Goal: Communication & Community: Answer question/provide support

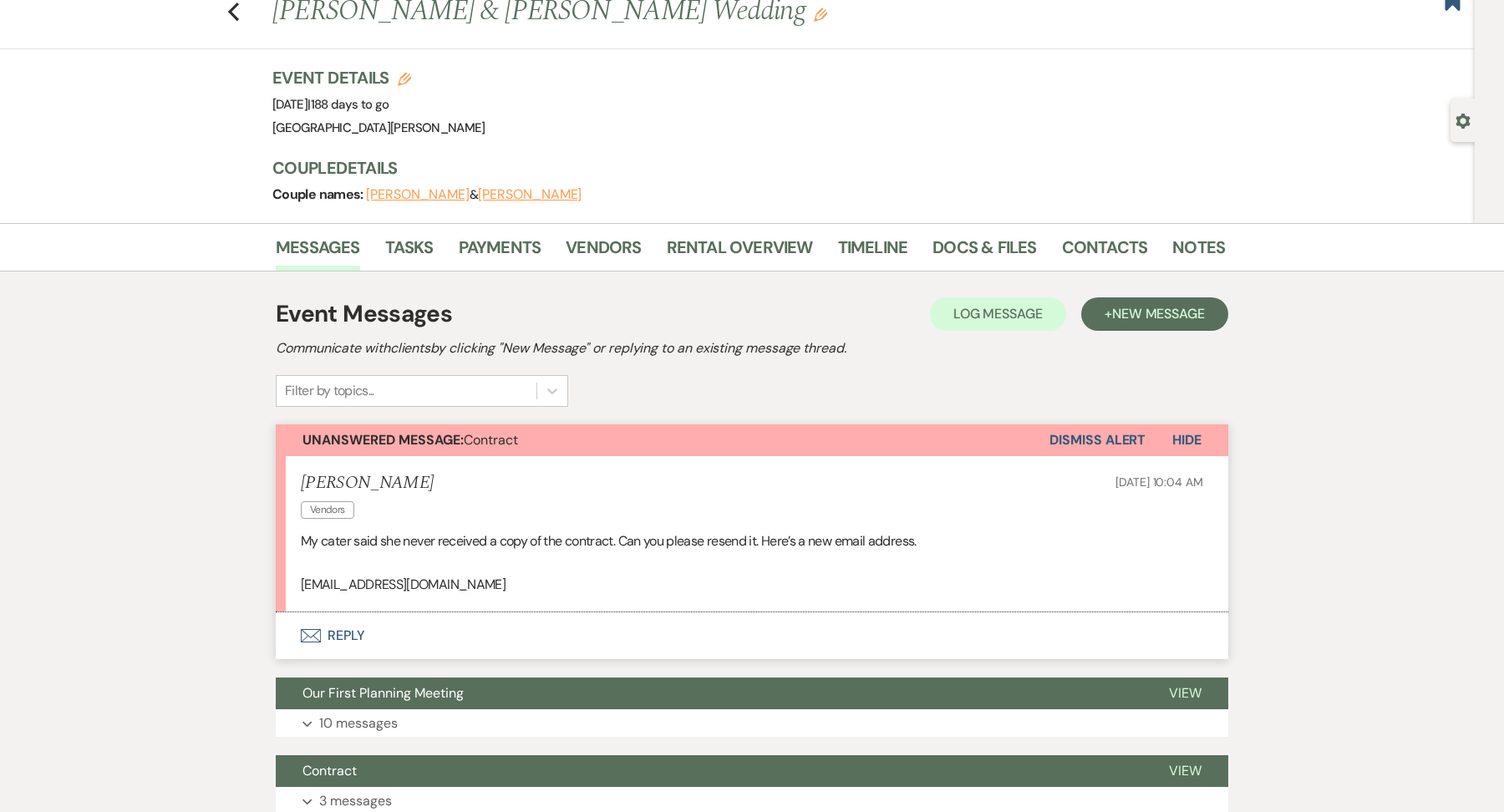
click at [410, 639] on button "Envelope Reply" at bounding box center [752, 635] width 952 height 47
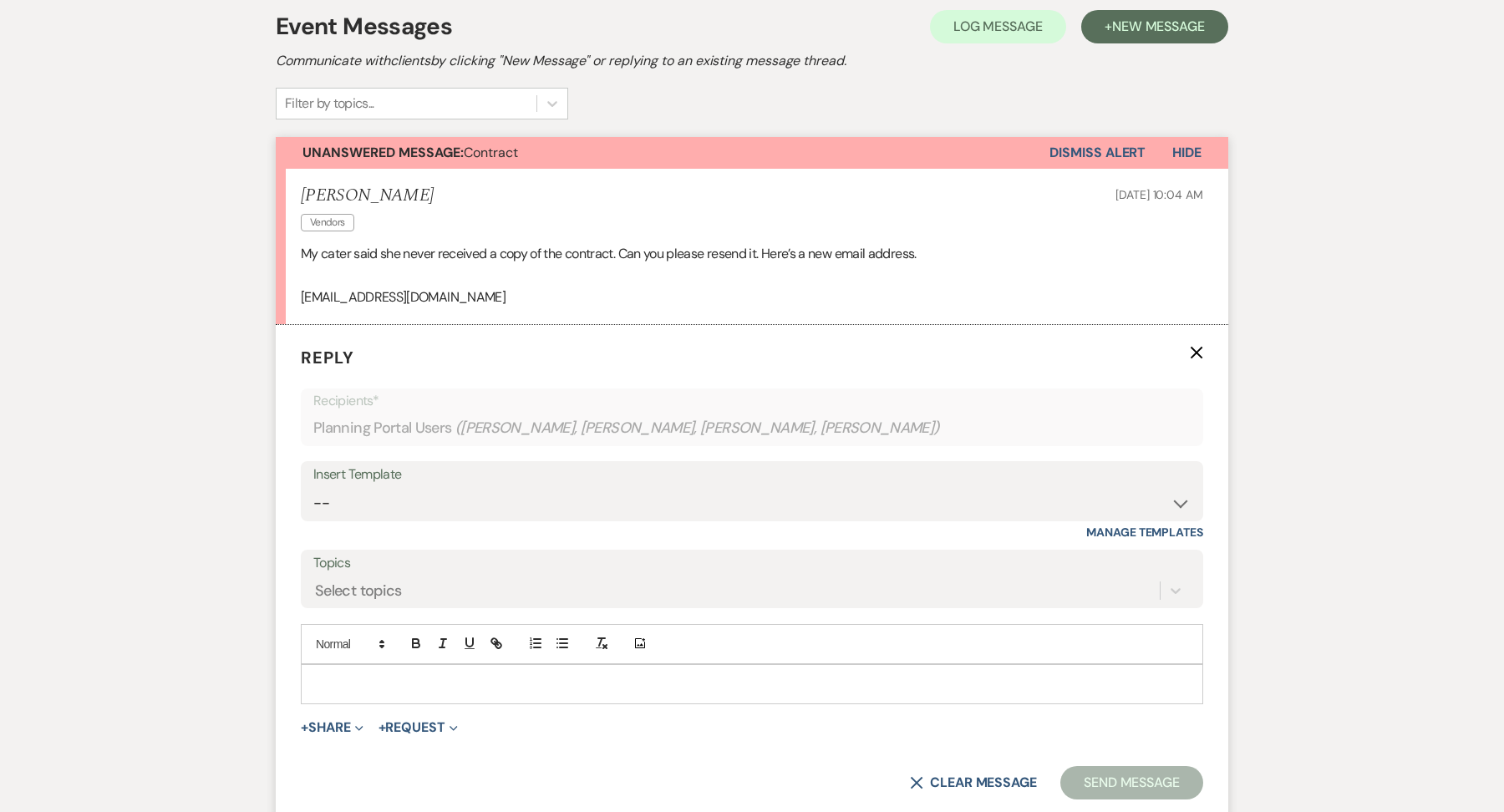
scroll to position [343, 0]
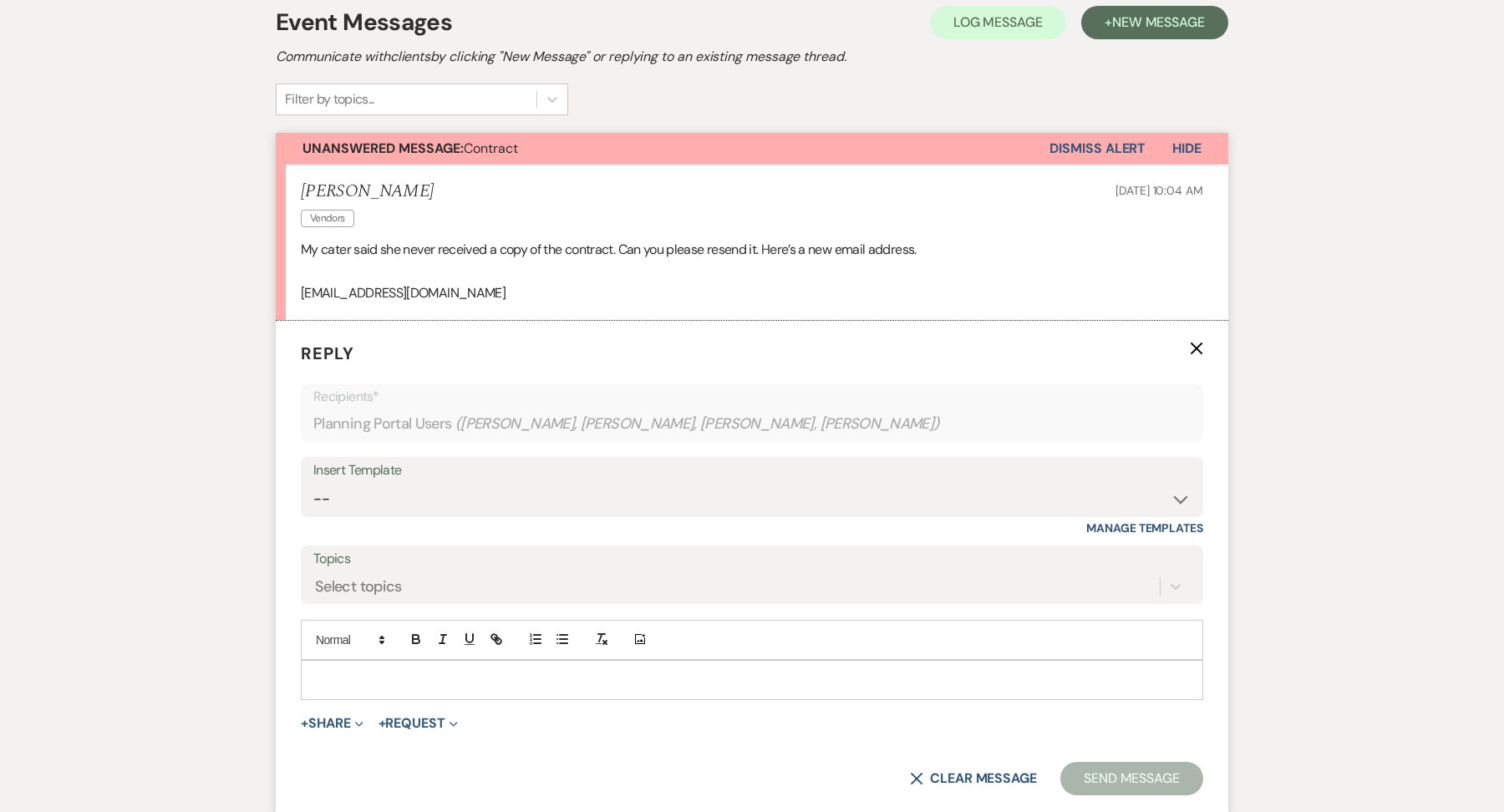
click at [336, 686] on div at bounding box center [752, 680] width 900 height 38
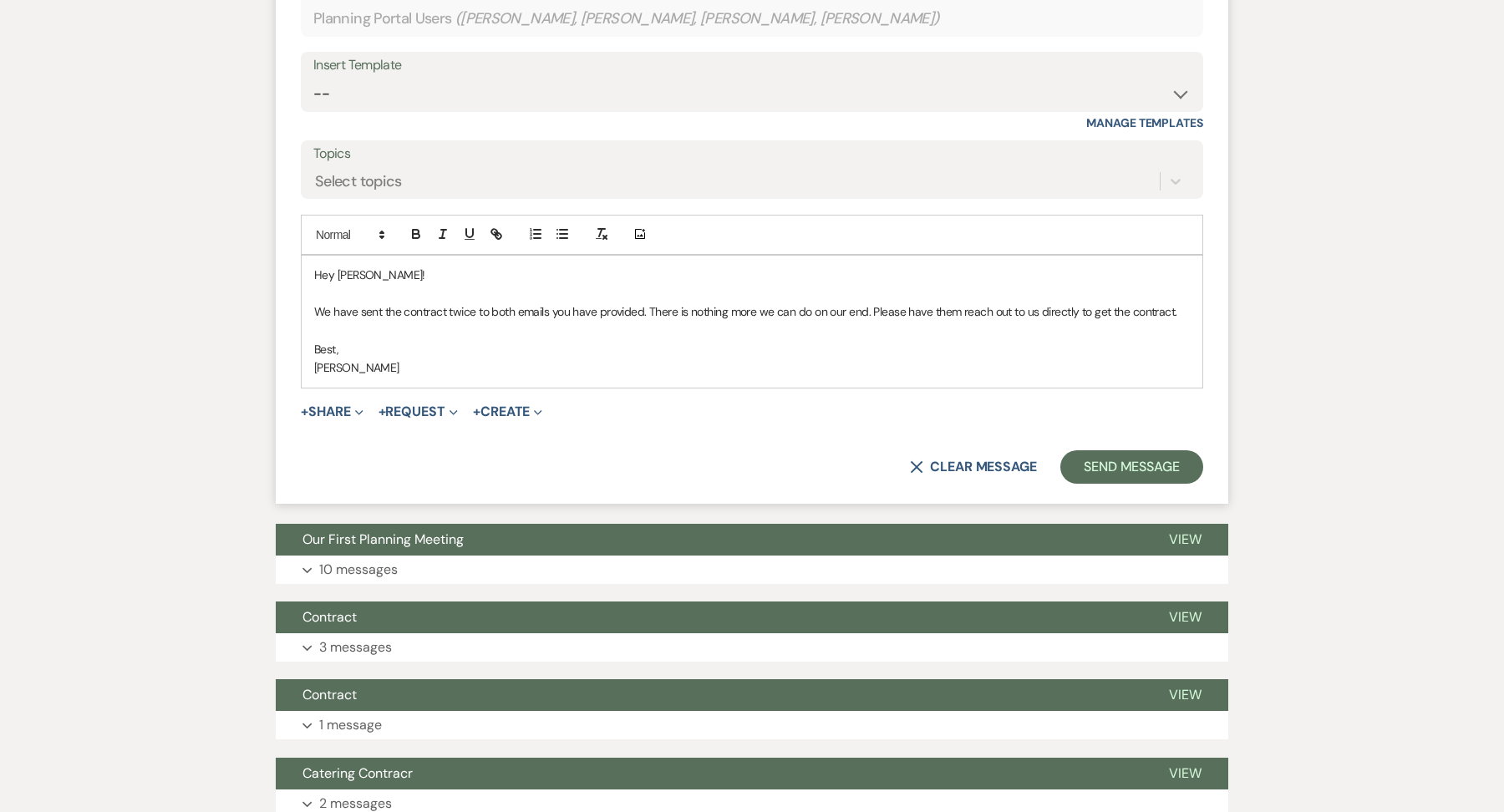
scroll to position [925, 0]
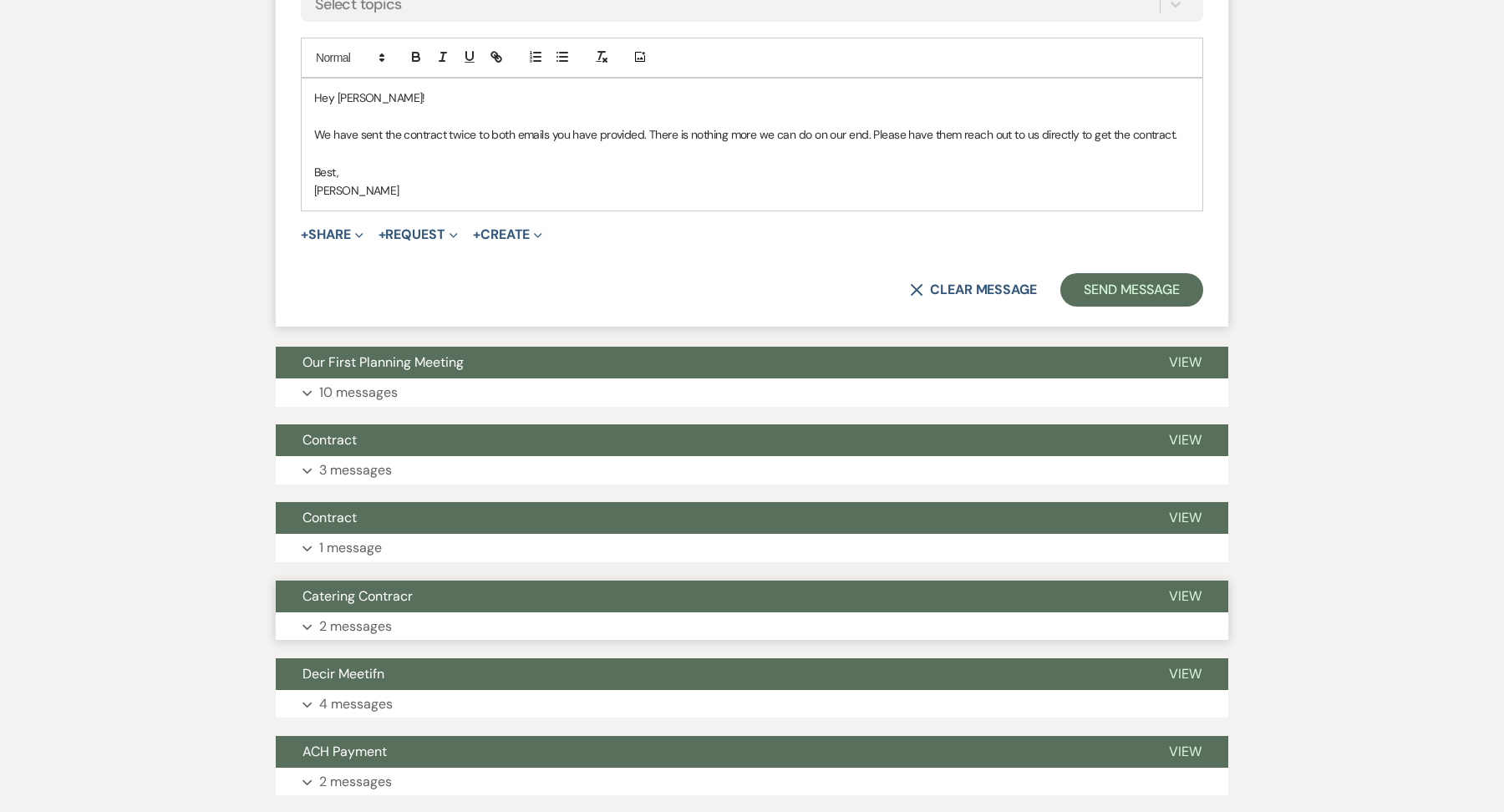
click at [373, 616] on p "2 messages" at bounding box center [355, 626] width 73 height 21
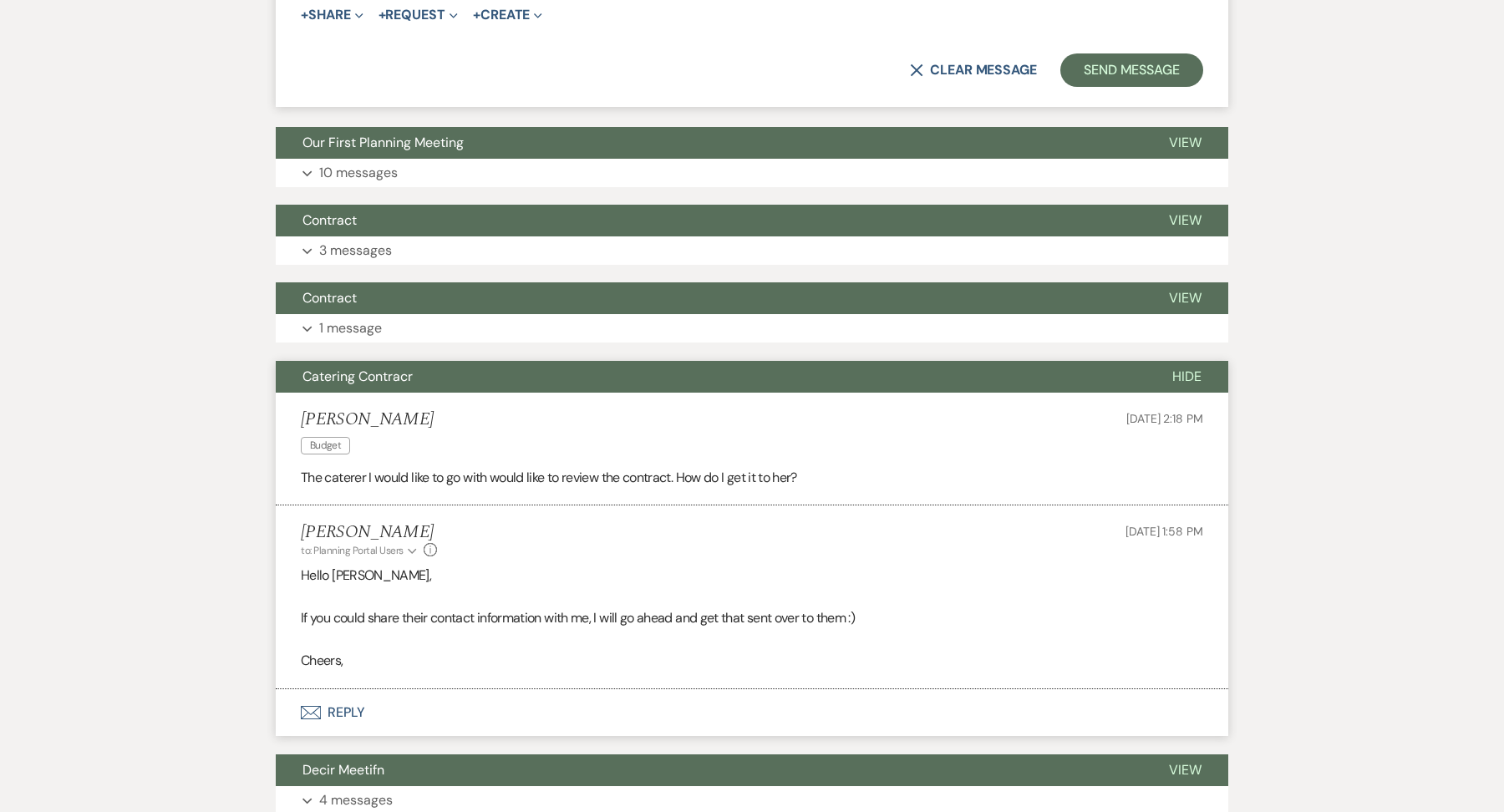
scroll to position [1147, 0]
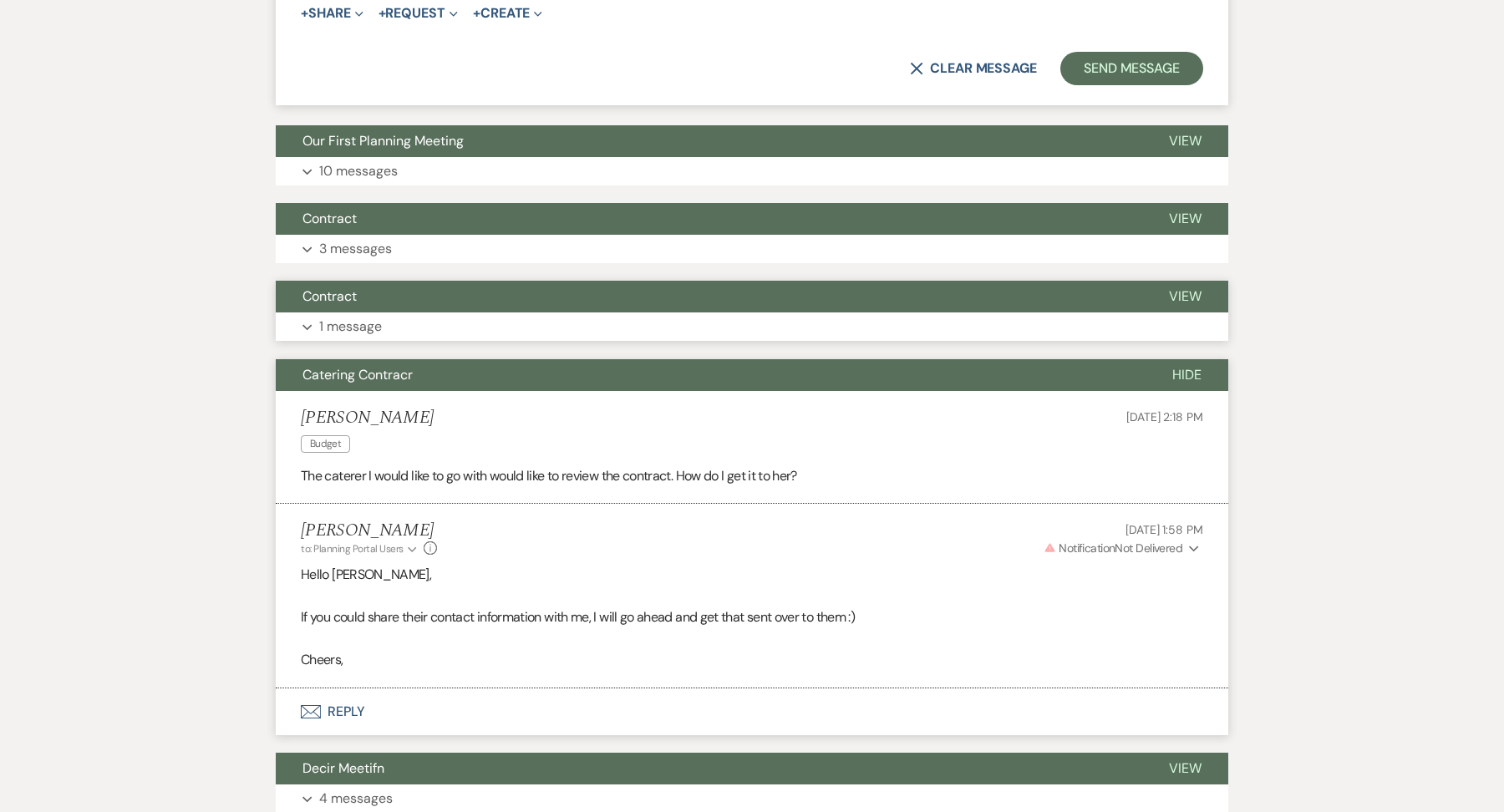
click at [353, 316] on p "1 message" at bounding box center [350, 326] width 62 height 21
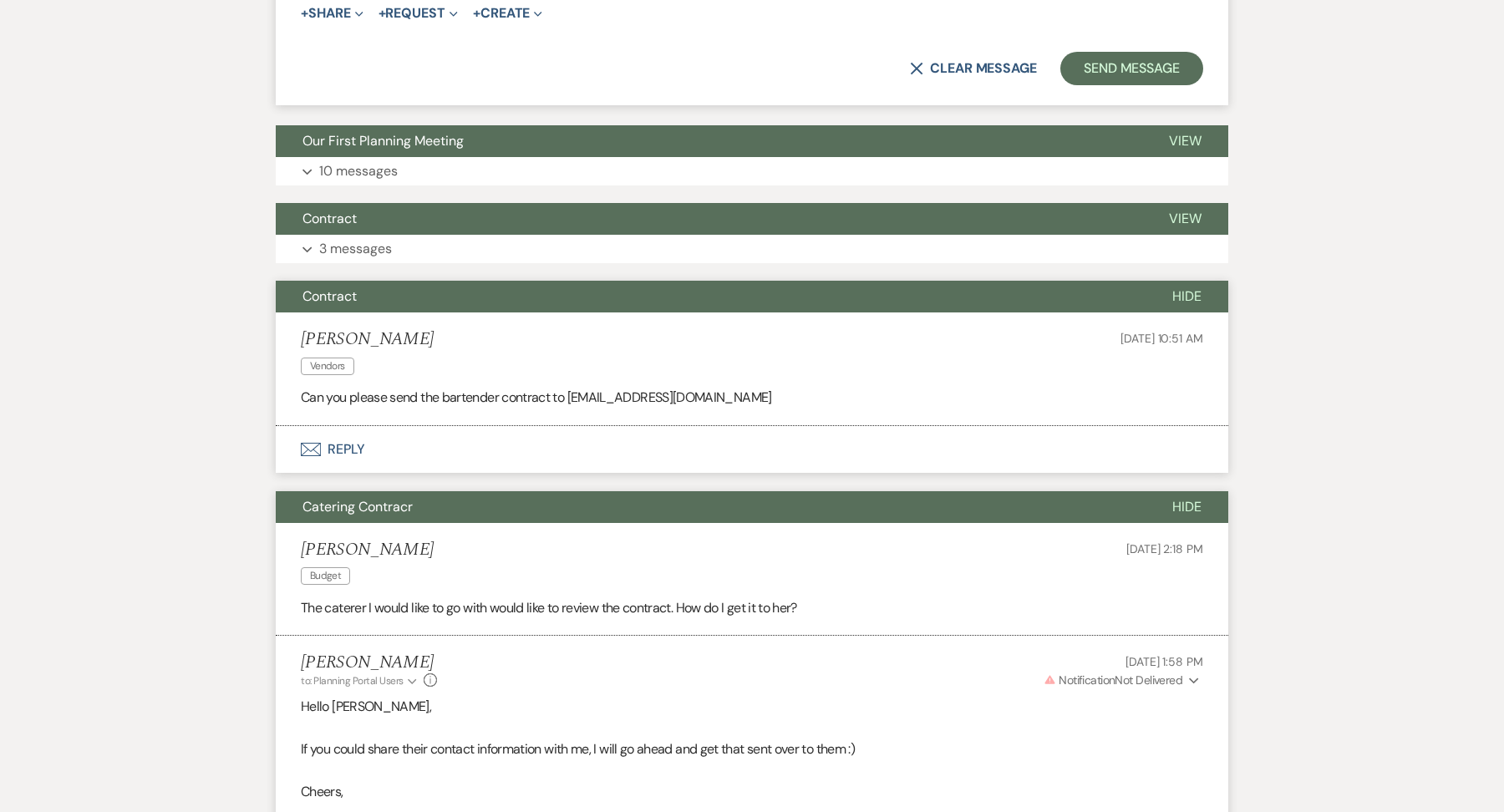
click at [363, 270] on div "Event Messages Log Log Message + New Message Communicate with clients by clicki…" at bounding box center [752, 229] width 952 height 2072
click at [362, 238] on p "3 messages" at bounding box center [355, 248] width 73 height 21
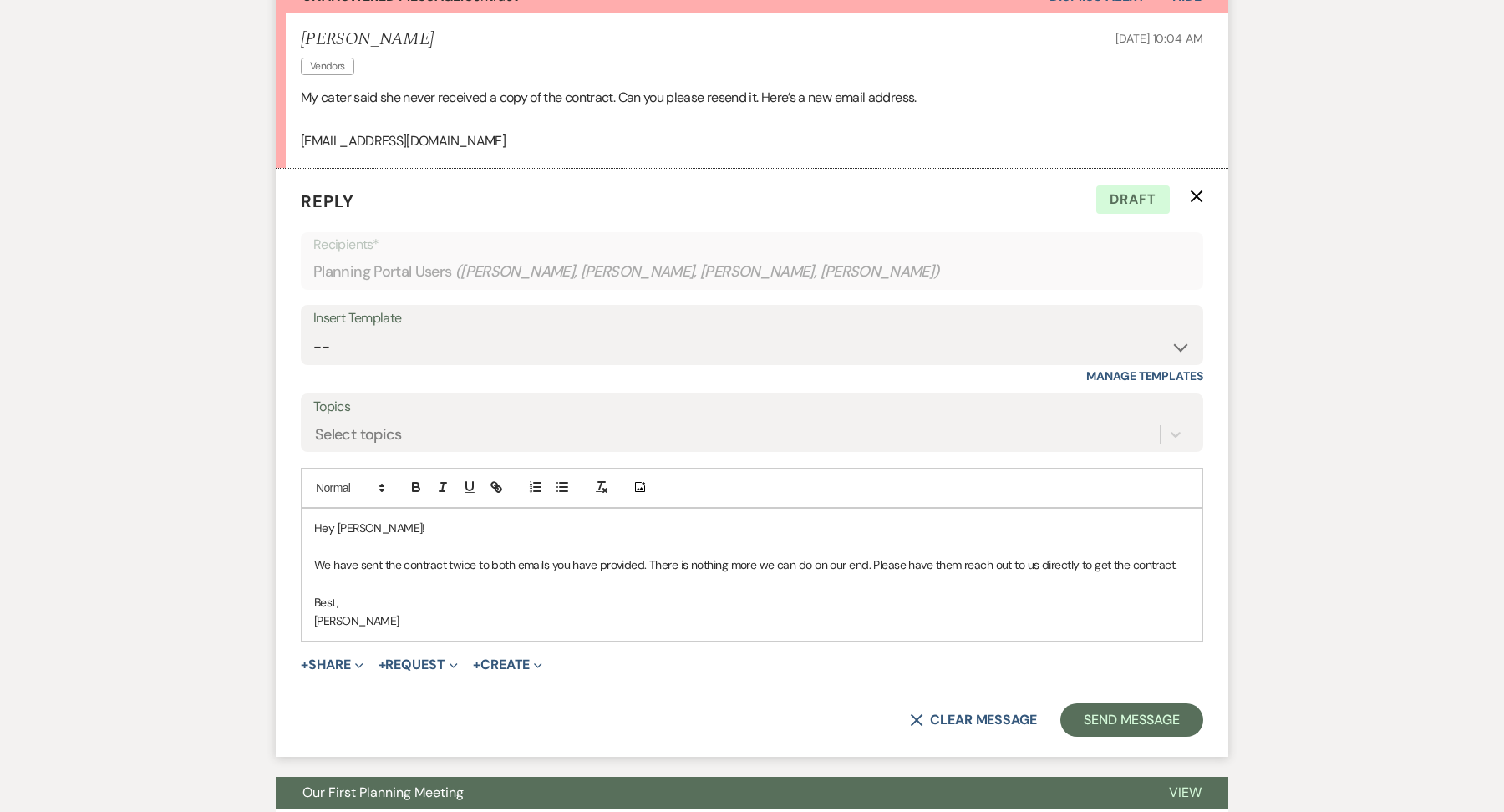
scroll to position [481, 0]
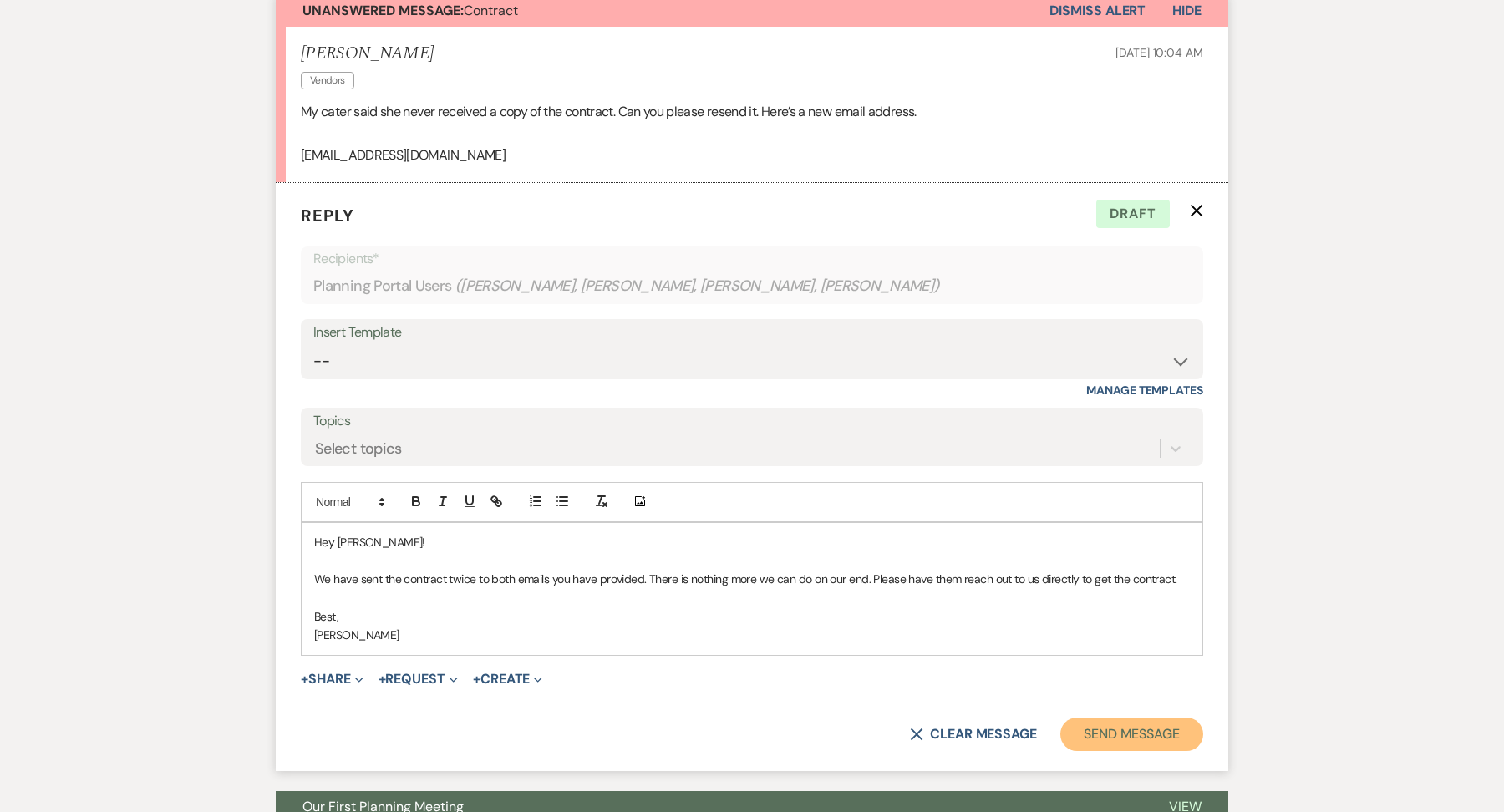
click at [1156, 730] on button "Send Message" at bounding box center [1132, 735] width 143 height 33
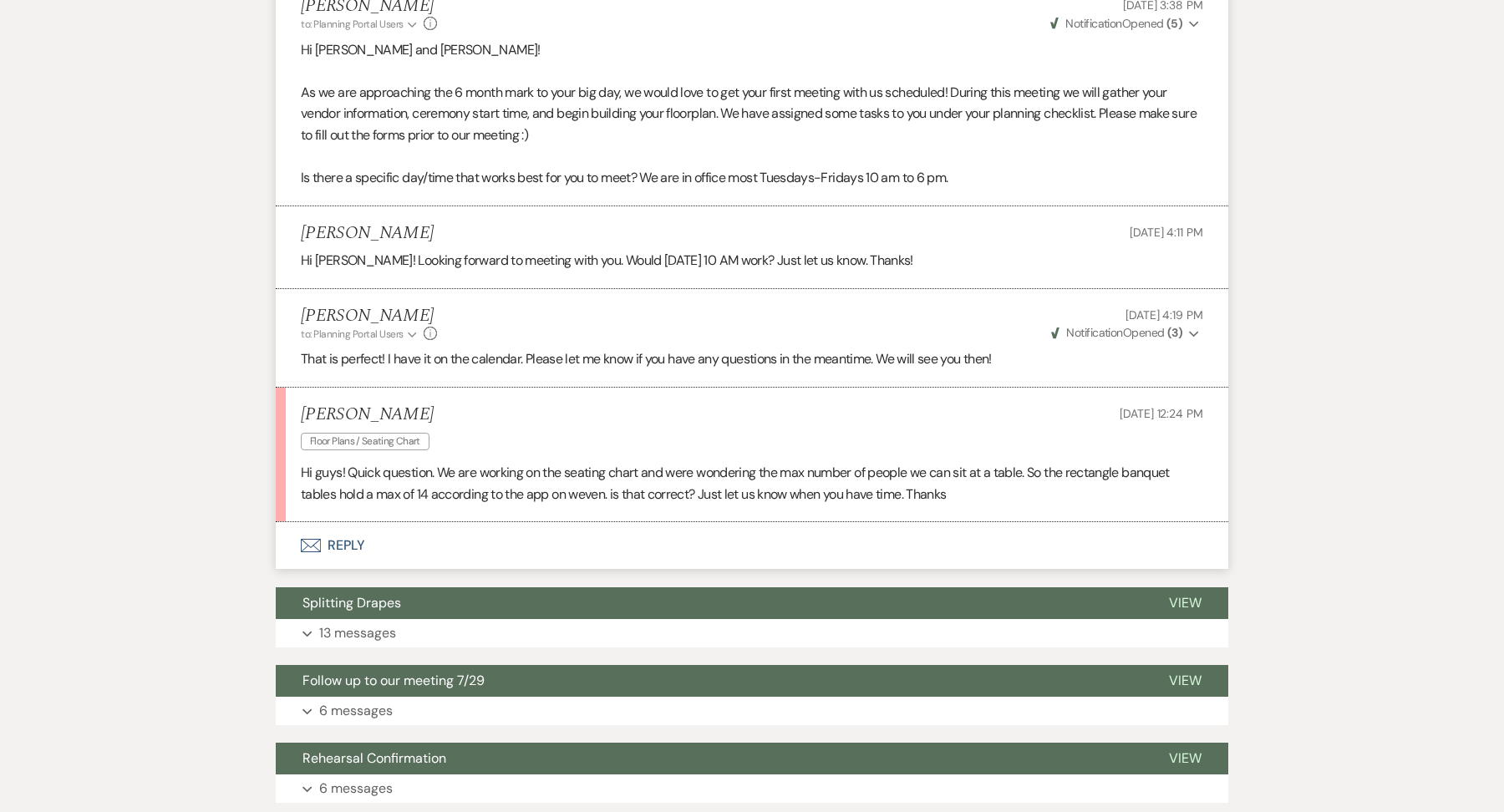
scroll to position [533, 0]
